Goal: Information Seeking & Learning: Learn about a topic

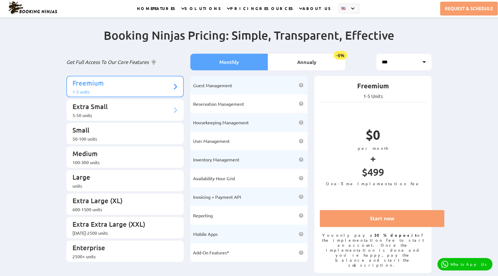
click at [156, 104] on p "Extra Small" at bounding box center [122, 107] width 100 height 10
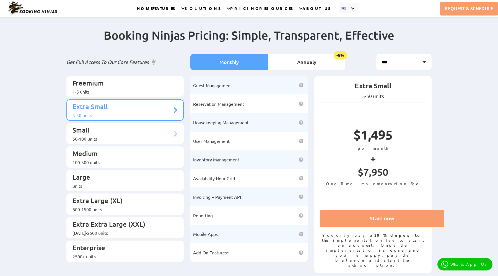
click at [164, 125] on p "Small" at bounding box center [122, 130] width 100 height 10
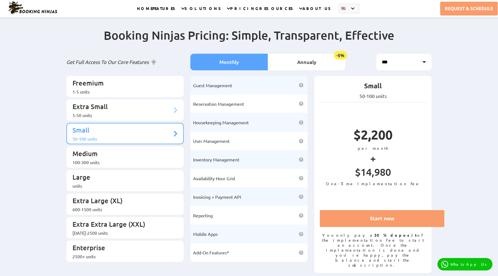
click at [162, 104] on p "Extra Small" at bounding box center [122, 107] width 100 height 10
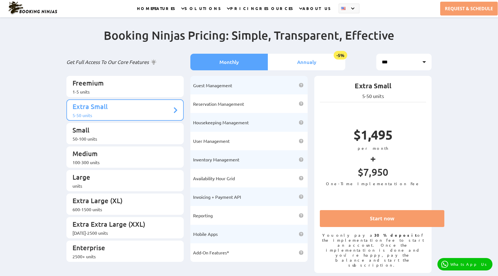
click at [293, 59] on li "Annualy -5%" at bounding box center [306, 62] width 77 height 17
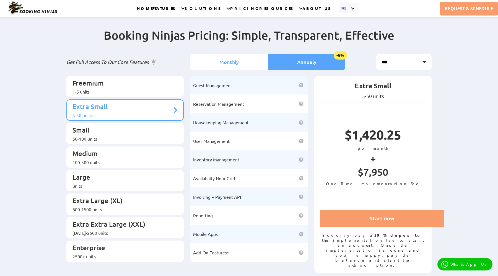
click at [252, 59] on li "Monthly" at bounding box center [228, 62] width 77 height 17
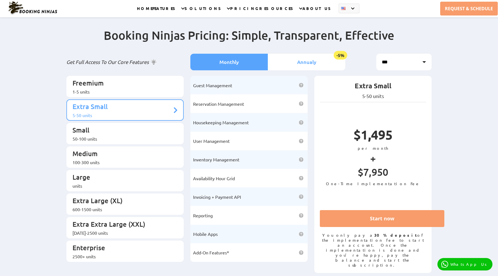
click at [274, 62] on li "Annualy -5%" at bounding box center [306, 62] width 77 height 17
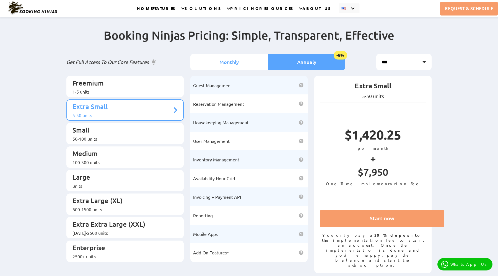
click at [253, 62] on li "Monthly" at bounding box center [228, 62] width 77 height 17
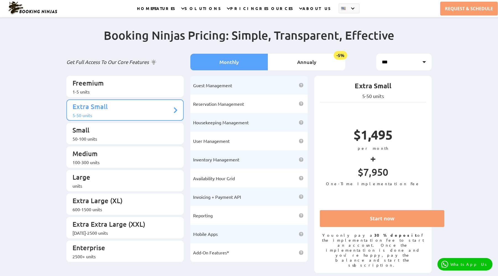
click at [437, 51] on div "Booking Ninjas Pricing: Simple, Transparent, Effective Get Full Access To Our C…" at bounding box center [249, 146] width 498 height 258
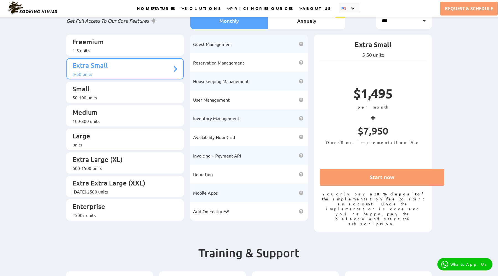
scroll to position [29, 0]
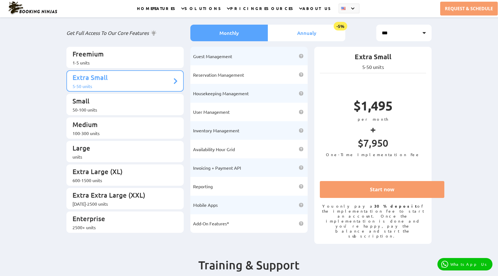
click at [290, 28] on li "Annualy -5%" at bounding box center [306, 33] width 77 height 17
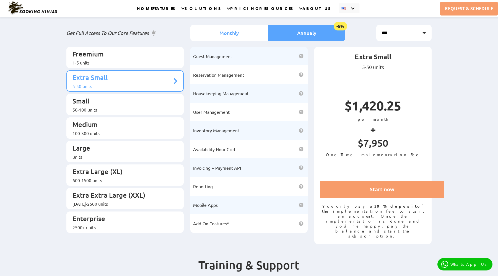
click at [251, 30] on li "Monthly" at bounding box center [228, 33] width 77 height 17
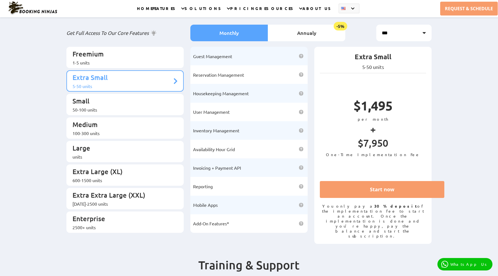
click at [187, 78] on div "Guest Management Gain full control of managing your guests by leveraging our mo…" at bounding box center [249, 142] width 124 height 191
click at [175, 78] on icon at bounding box center [175, 81] width 4 height 7
click at [164, 99] on p "Small" at bounding box center [122, 101] width 100 height 10
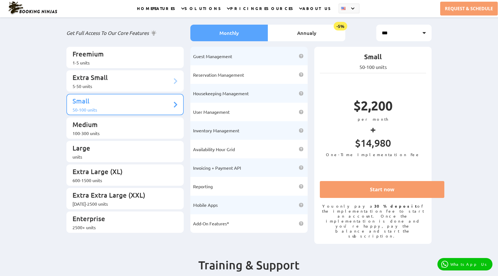
click at [170, 74] on p "Extra Small" at bounding box center [122, 78] width 100 height 10
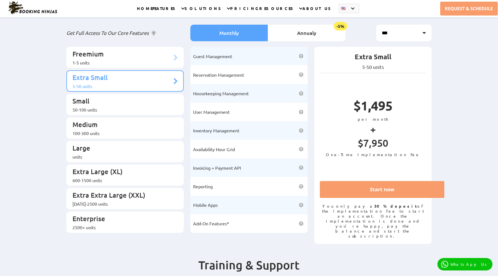
click at [169, 64] on li "Freemium 1-5 units" at bounding box center [124, 57] width 117 height 21
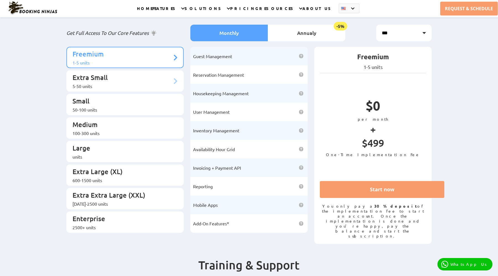
click at [164, 73] on p "Extra Small" at bounding box center [122, 78] width 100 height 10
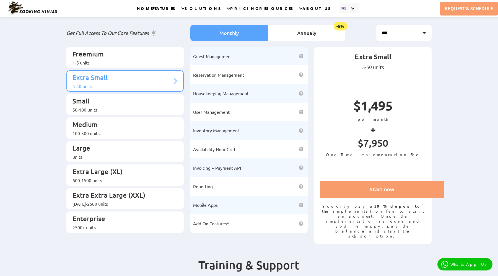
scroll to position [25, 0]
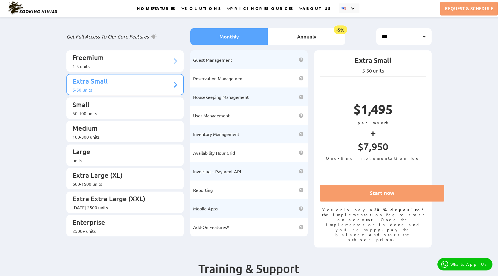
click at [172, 59] on li "Freemium 1-5 units" at bounding box center [124, 60] width 117 height 21
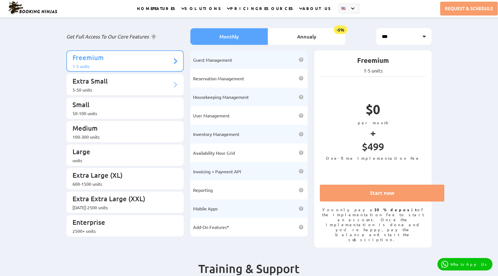
click at [169, 77] on p "Extra Small" at bounding box center [122, 82] width 100 height 10
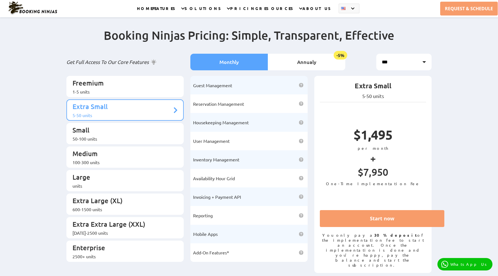
scroll to position [0, 0]
click at [169, 125] on p "Small" at bounding box center [122, 130] width 100 height 10
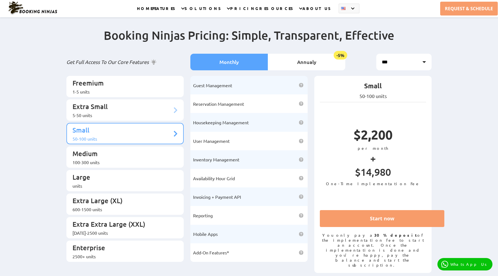
click at [166, 112] on div "5-50 units" at bounding box center [122, 115] width 100 height 6
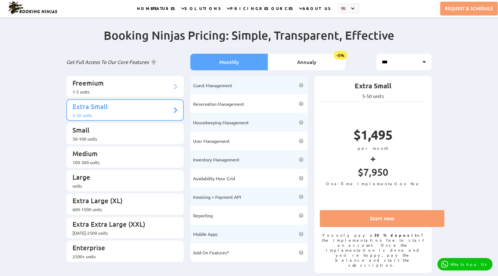
click at [165, 91] on li "Freemium 1-5 units" at bounding box center [124, 86] width 117 height 21
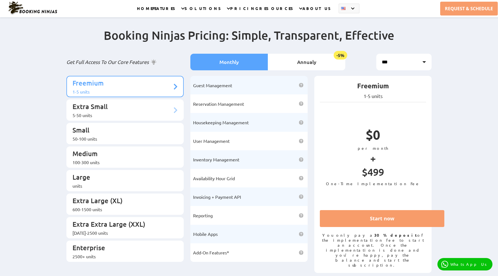
click at [163, 102] on p "Extra Small" at bounding box center [122, 107] width 100 height 10
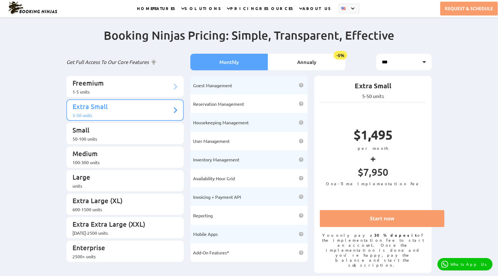
click at [159, 89] on div "1-5 units" at bounding box center [122, 92] width 100 height 6
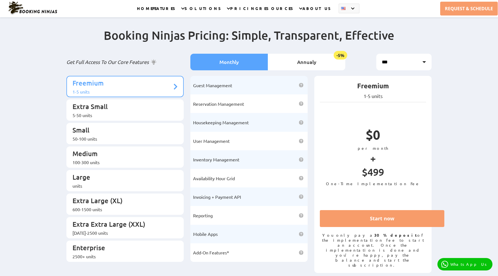
click at [157, 116] on ul "Freemium 1-5 units Extra Small 5-50 units Small 50-100 units Medium Large" at bounding box center [124, 169] width 117 height 186
click at [157, 112] on div "5-50 units" at bounding box center [122, 115] width 100 height 6
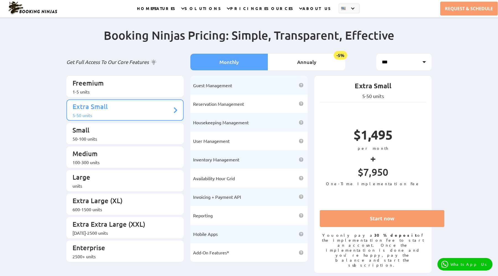
click at [235, 91] on li "Guest Management Gain full control of managing your guests by leveraging our mo…" at bounding box center [248, 85] width 117 height 19
click at [231, 101] on span "Reservation Management" at bounding box center [218, 104] width 51 height 6
click at [162, 196] on p "Extra Large (XL)" at bounding box center [122, 201] width 100 height 10
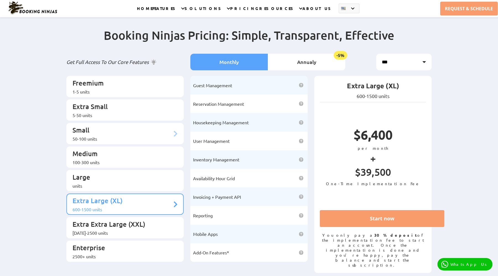
click at [160, 130] on p "Small" at bounding box center [122, 130] width 100 height 10
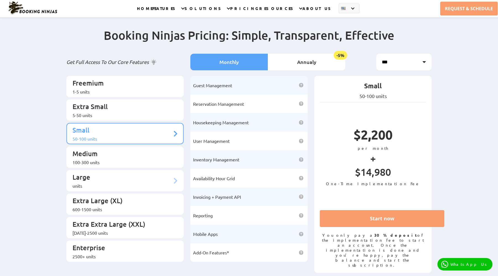
click at [148, 172] on p "Large" at bounding box center [122, 177] width 100 height 10
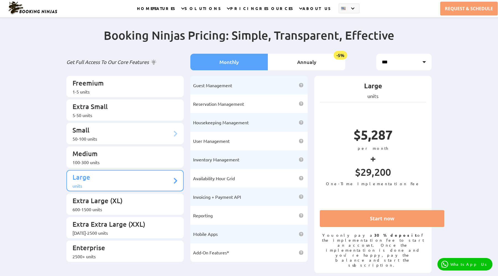
click at [149, 126] on p "Small" at bounding box center [122, 130] width 100 height 10
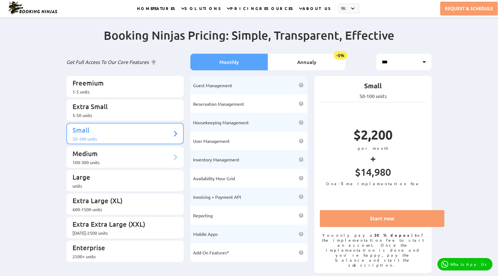
click at [144, 149] on p "Medium" at bounding box center [122, 154] width 100 height 10
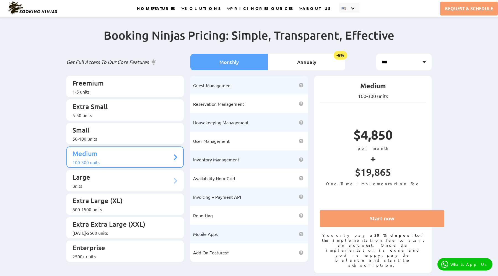
click at [157, 170] on li "Large units" at bounding box center [124, 180] width 117 height 21
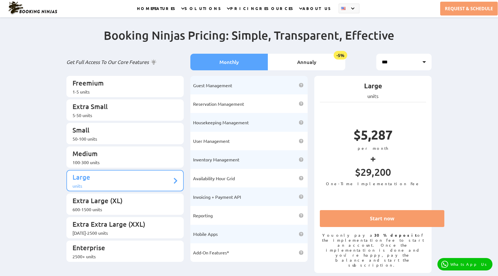
click at [152, 182] on ul "Freemium 1-5 units Extra Small 5-50 units Small 50-100 units Medium Large" at bounding box center [124, 169] width 117 height 186
click at [154, 196] on p "Extra Large (XL)" at bounding box center [122, 201] width 100 height 10
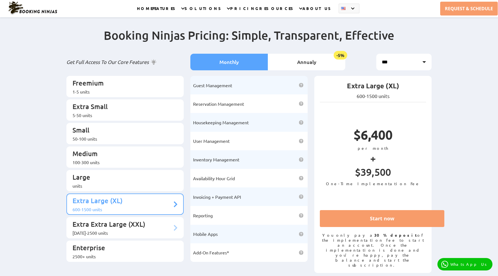
click at [158, 219] on p "Extra Extra Large (XXL)" at bounding box center [122, 224] width 100 height 10
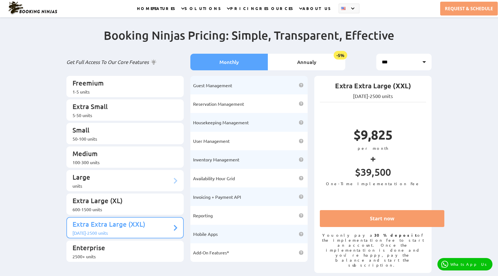
click at [159, 183] on div "units" at bounding box center [122, 186] width 100 height 6
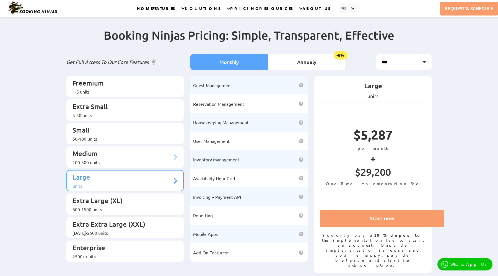
click at [162, 159] on div "100-300 units" at bounding box center [122, 162] width 100 height 6
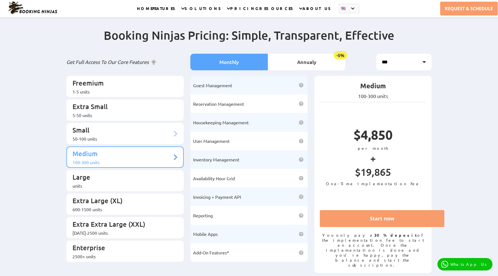
click at [156, 129] on p "Small" at bounding box center [122, 130] width 100 height 10
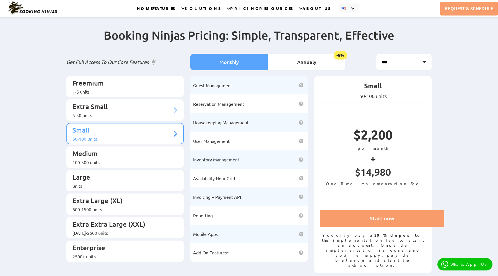
click at [127, 107] on p "Extra Small" at bounding box center [122, 107] width 100 height 10
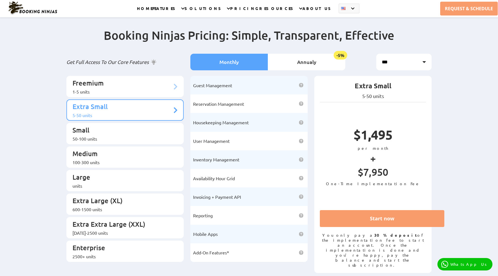
click at [137, 89] on div "1-5 units" at bounding box center [122, 92] width 100 height 6
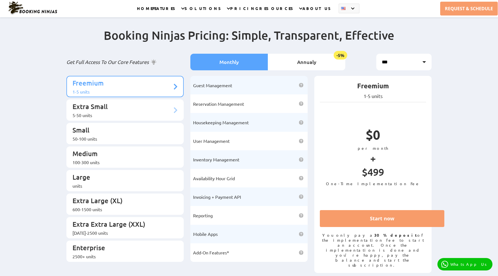
click at [132, 103] on p "Extra Small" at bounding box center [122, 107] width 100 height 10
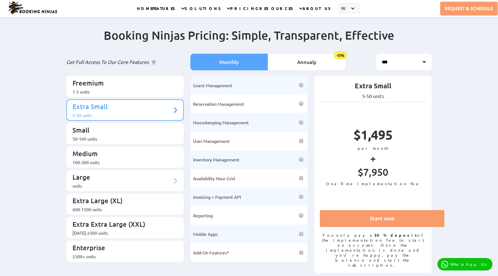
click at [114, 172] on p "Large" at bounding box center [122, 177] width 100 height 10
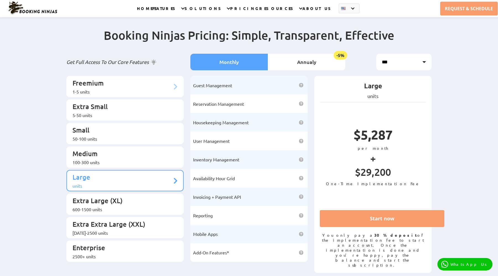
click at [121, 91] on div "1-5 units" at bounding box center [122, 92] width 100 height 6
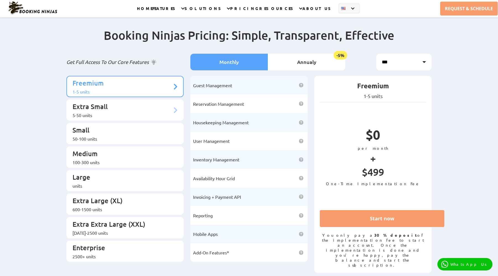
click at [125, 106] on p "Extra Small" at bounding box center [122, 107] width 100 height 10
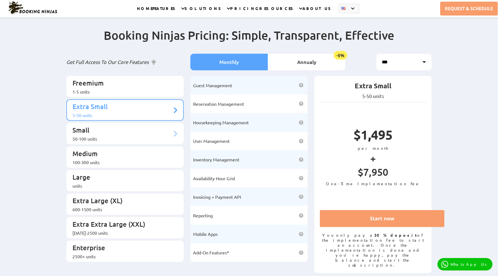
click at [114, 127] on p "Small" at bounding box center [122, 130] width 100 height 10
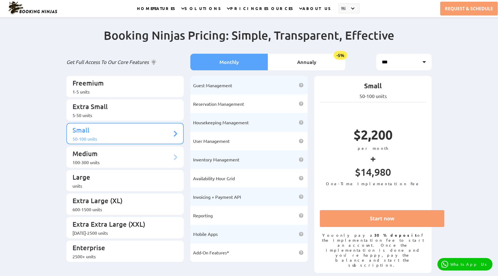
click at [124, 149] on p "Medium" at bounding box center [122, 154] width 100 height 10
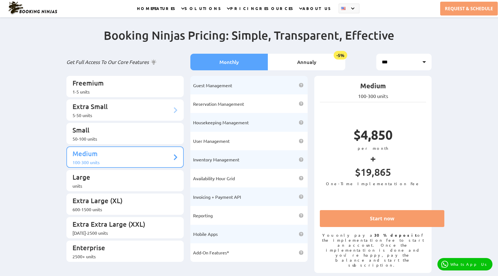
click at [134, 112] on div "5-50 units" at bounding box center [122, 115] width 100 height 6
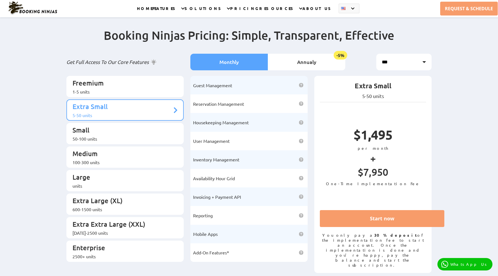
click at [130, 138] on ul "Freemium 1-5 units Extra Small 5-50 units Small 50-100 units Medium Large" at bounding box center [124, 169] width 117 height 186
click at [125, 149] on p "Medium" at bounding box center [122, 154] width 100 height 10
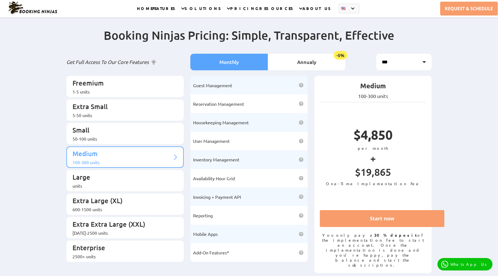
click at [126, 149] on p "Medium" at bounding box center [122, 154] width 100 height 10
click at [124, 139] on ul "Freemium 1-5 units Extra Small 5-50 units Small 50-100 units Medium Large" at bounding box center [124, 169] width 117 height 186
click at [124, 136] on li "Small 50-100 units" at bounding box center [124, 133] width 117 height 21
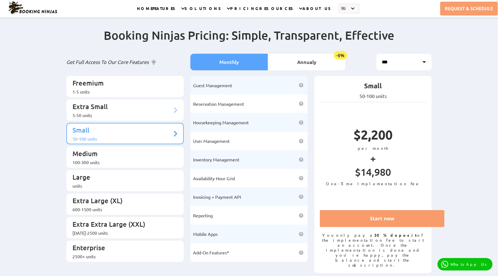
click at [120, 107] on p "Extra Small" at bounding box center [122, 107] width 100 height 10
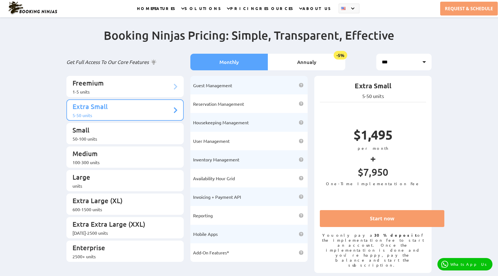
click at [118, 89] on div "1-5 units" at bounding box center [122, 92] width 100 height 6
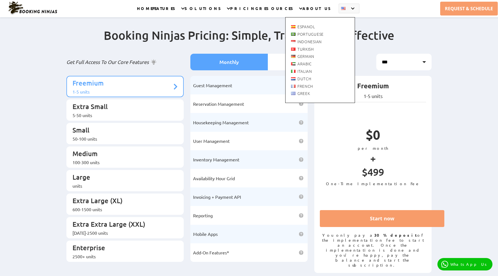
click at [313, 8] on div "Espanol Portuguese Indonesian [DEMOGRAPHIC_DATA] German" at bounding box center [320, 54] width 70 height 97
click at [291, 49] on link "Turkish" at bounding box center [302, 49] width 23 height 6
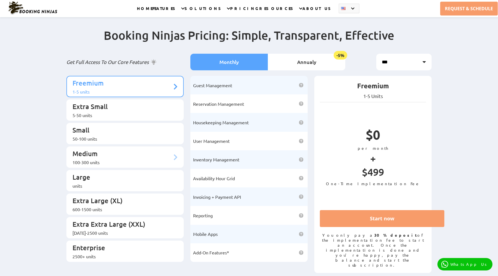
click at [131, 149] on p "Medium" at bounding box center [122, 154] width 100 height 10
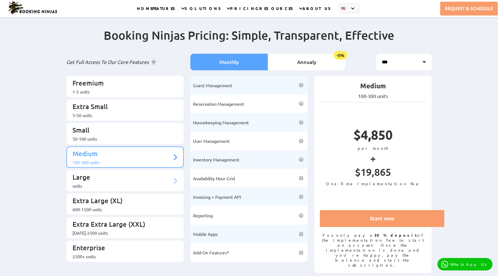
click at [134, 172] on p "Large" at bounding box center [122, 177] width 100 height 10
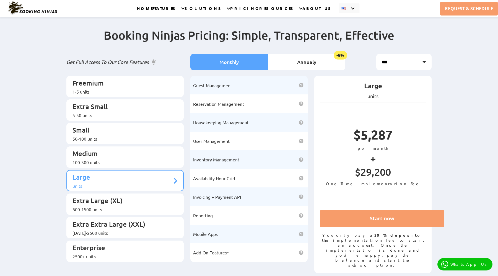
click at [317, 16] on div "HOME FEATURES CORE FEATURES ARTIFICIAL INTELLIGENCE AUTOMATIC DATA PROCESSING P…" at bounding box center [248, 8] width 229 height 15
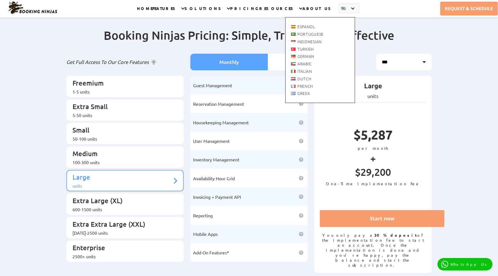
click at [316, 11] on div "Espanol Portuguese Indonesian [DEMOGRAPHIC_DATA] German" at bounding box center [320, 54] width 70 height 97
click at [338, 12] on li "English Espanol Portuguese Indonesian Turkish German Arabic Italian Dutch" at bounding box center [348, 9] width 21 height 10
click at [317, 10] on div "Espanol Portuguese Indonesian [DEMOGRAPHIC_DATA] German" at bounding box center [320, 54] width 70 height 97
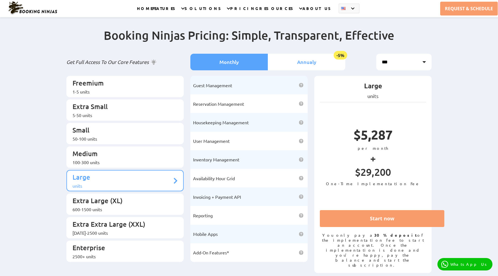
click at [318, 54] on li "Annualy -5%" at bounding box center [306, 62] width 77 height 17
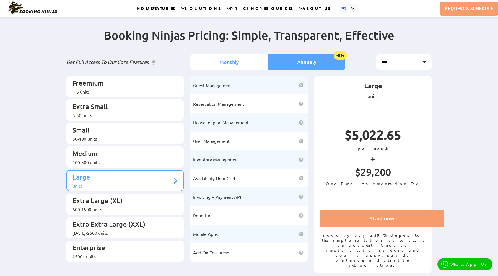
click at [249, 57] on li "Monthly" at bounding box center [228, 62] width 77 height 17
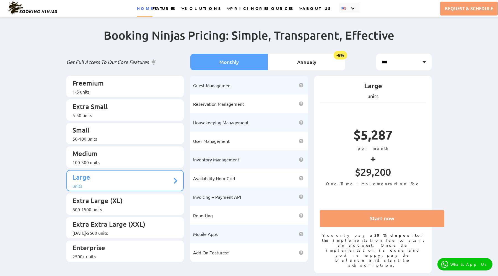
click at [152, 9] on link "HOME" at bounding box center [144, 11] width 15 height 11
